Goal: Task Accomplishment & Management: Manage account settings

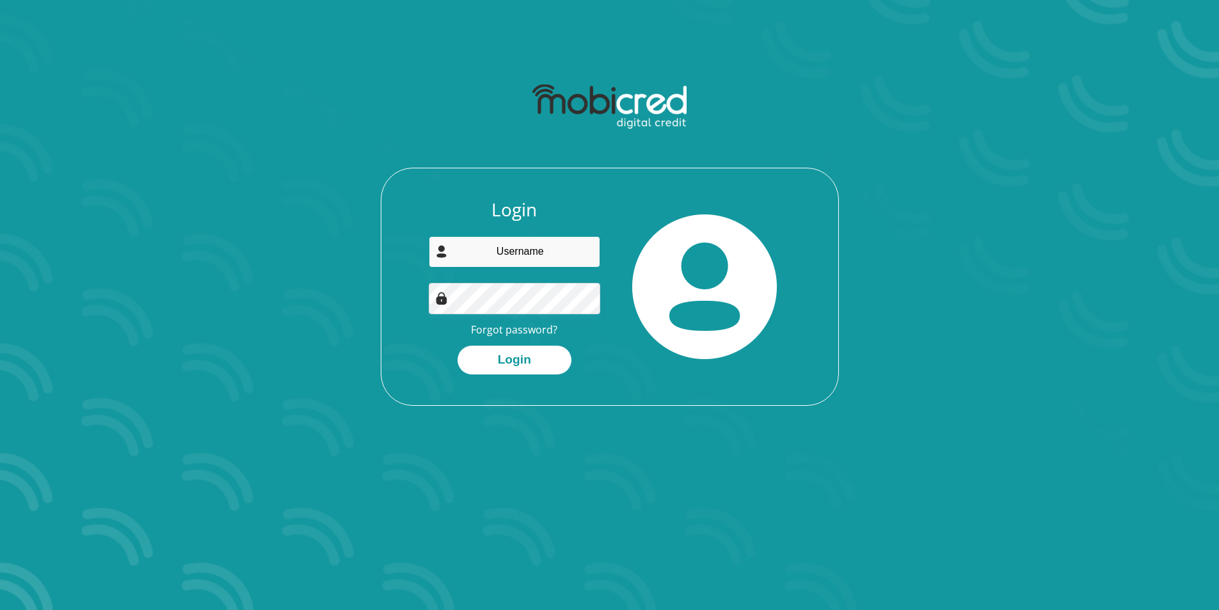
click at [536, 256] on input "email" at bounding box center [514, 251] width 171 height 31
type input "bradleywilliams514@gmail.com"
click at [443, 296] on img at bounding box center [441, 298] width 13 height 13
click at [541, 367] on button "Login" at bounding box center [515, 360] width 114 height 29
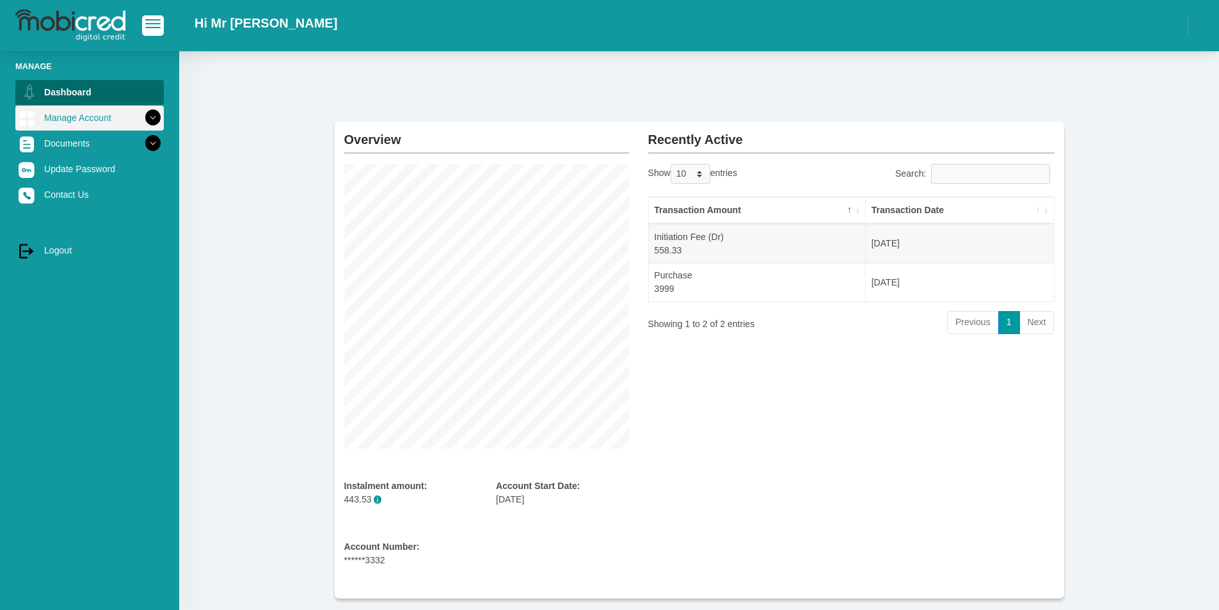
click at [145, 120] on icon at bounding box center [153, 118] width 22 height 22
